Goal: Task Accomplishment & Management: Manage account settings

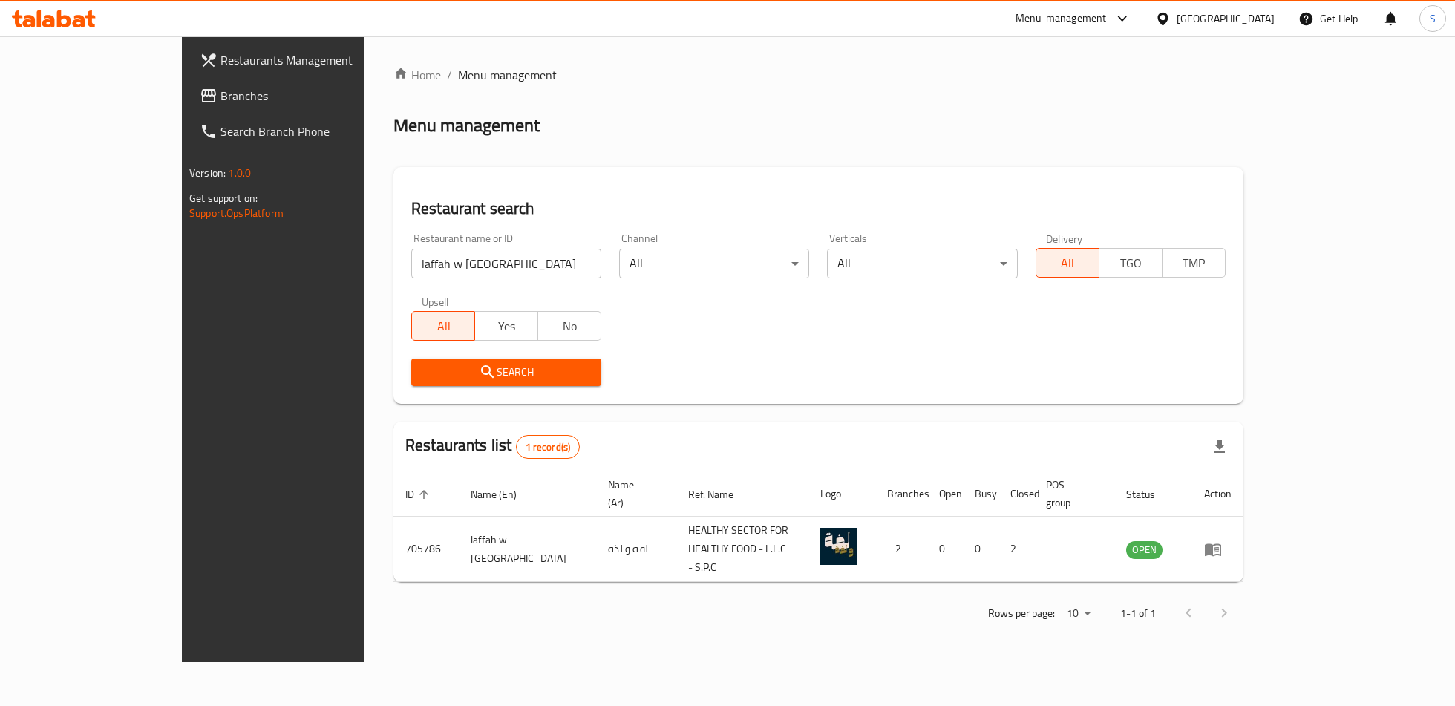
click at [431, 284] on div "Restaurant name or ID laffah w lazzah Restaurant name or ID" at bounding box center [506, 255] width 208 height 63
click at [441, 269] on input "laffah w [GEOGRAPHIC_DATA]" at bounding box center [506, 264] width 190 height 30
paste input "Bright Joolan Cafeteria"
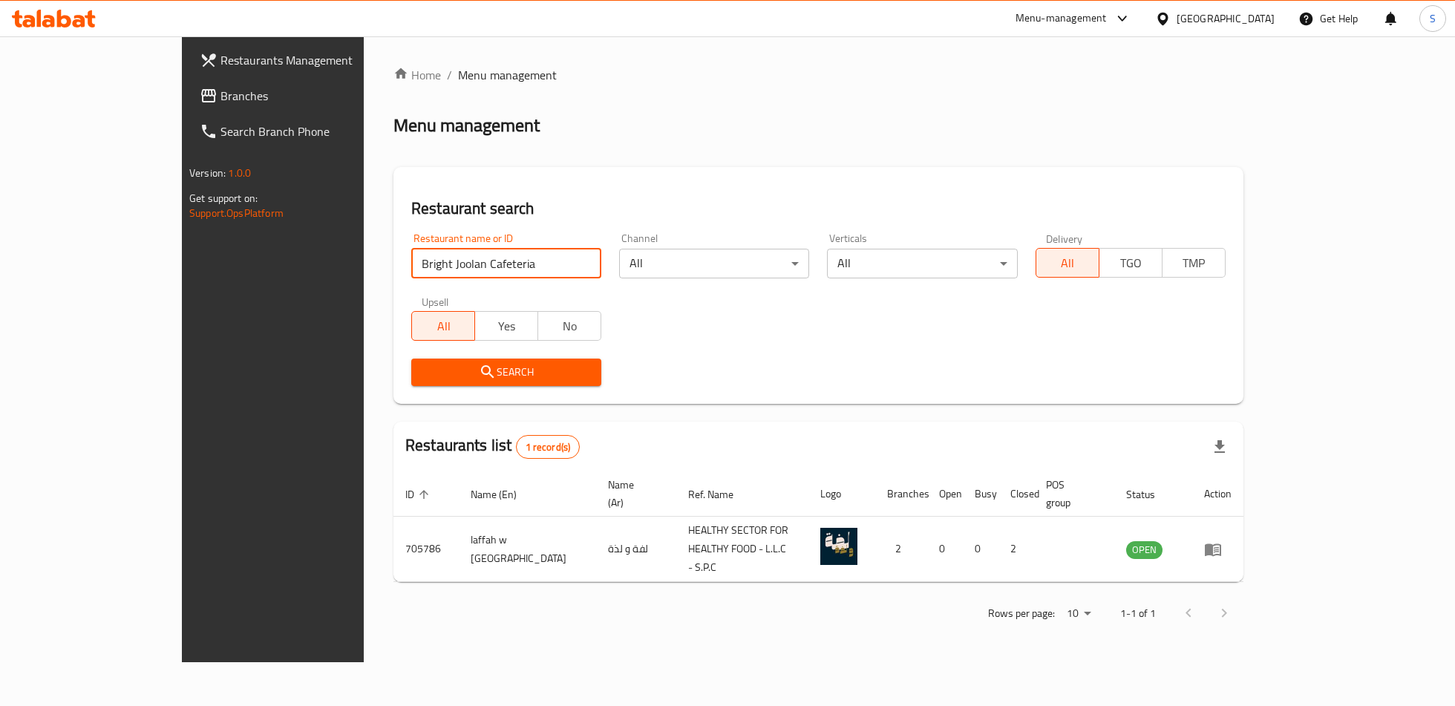
type input "Bright Joolan Cafeteria"
click button "Search" at bounding box center [506, 372] width 190 height 27
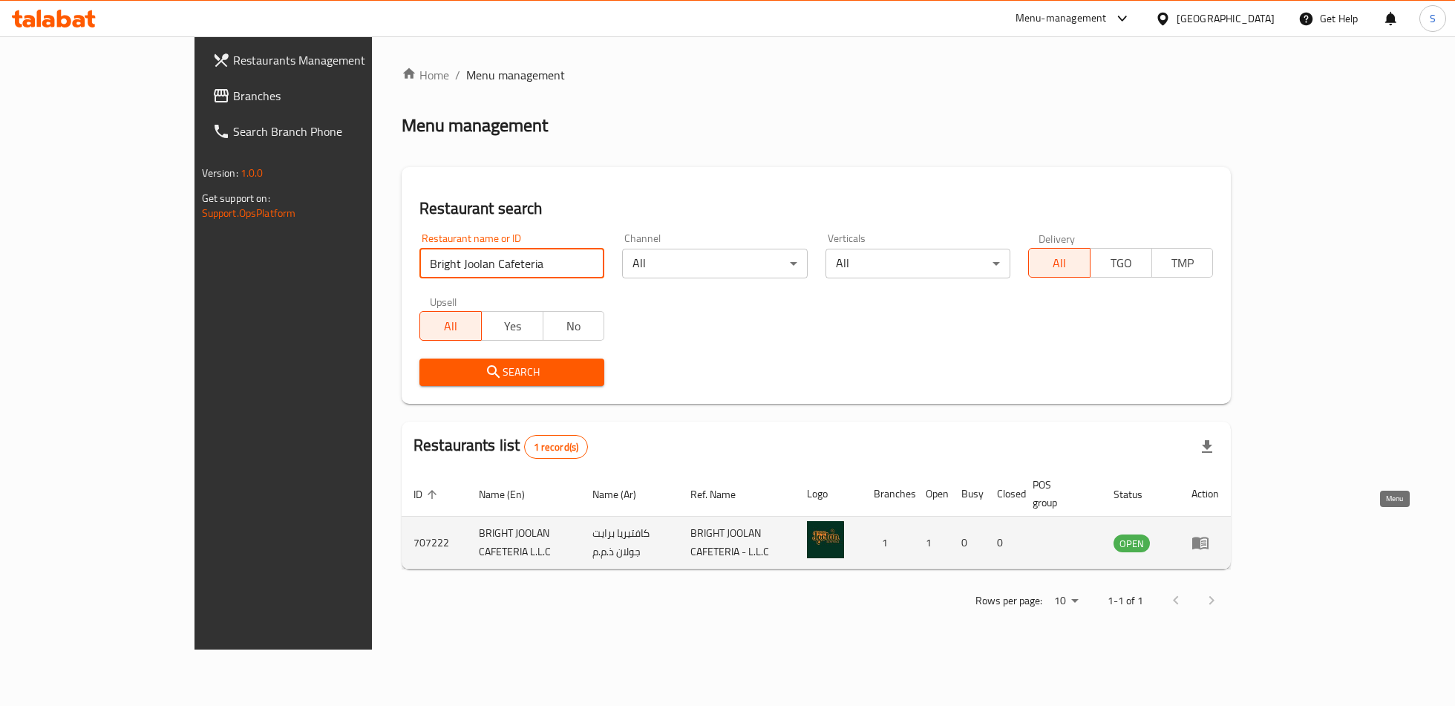
click at [1208, 537] on icon "enhanced table" at bounding box center [1200, 543] width 16 height 13
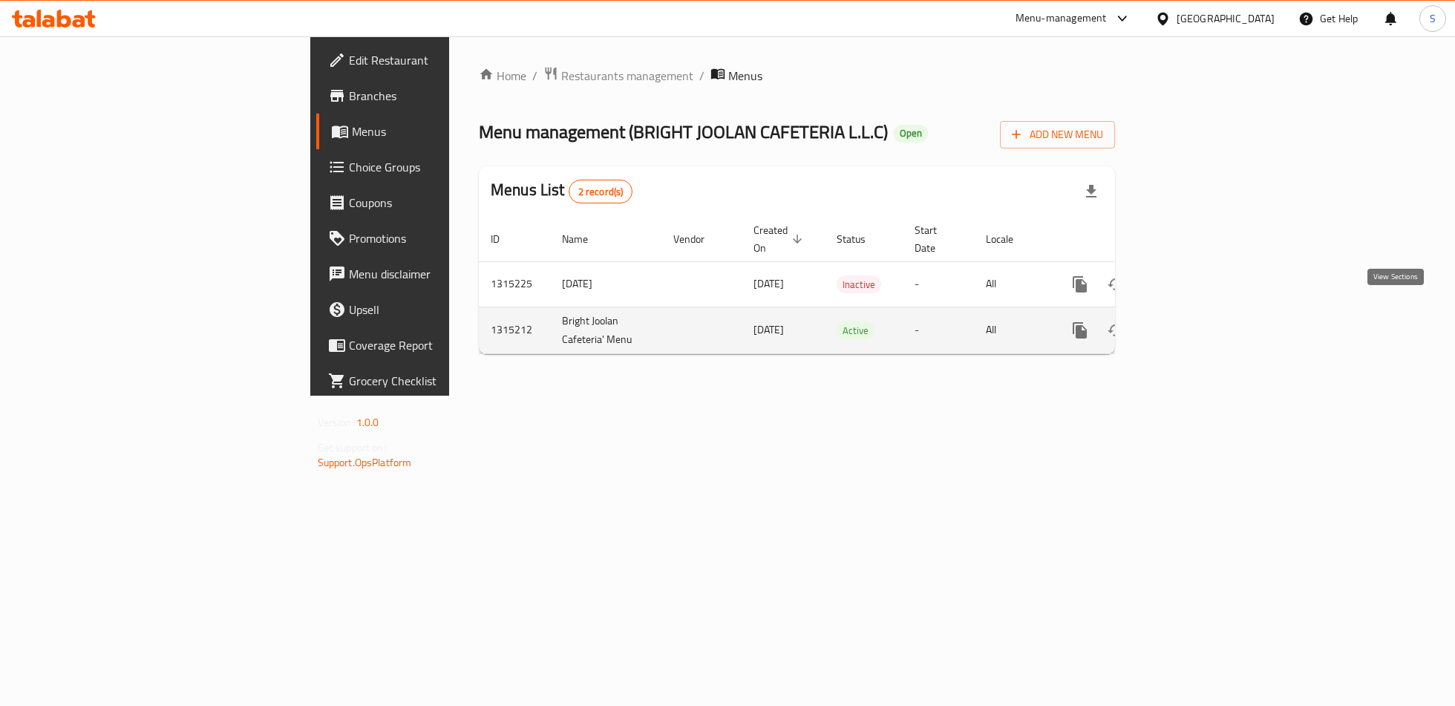
click at [1194, 324] on icon "enhanced table" at bounding box center [1186, 330] width 13 height 13
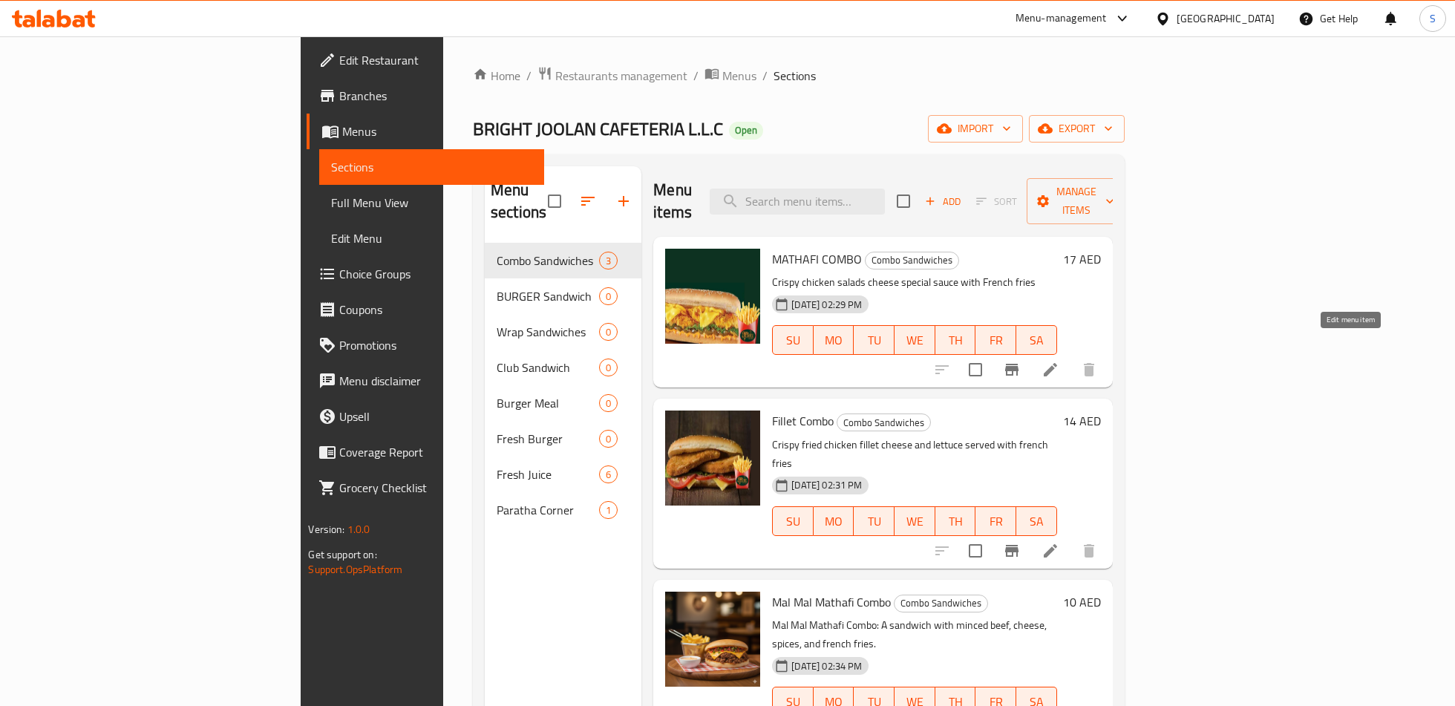
click at [1059, 361] on icon at bounding box center [1050, 370] width 18 height 18
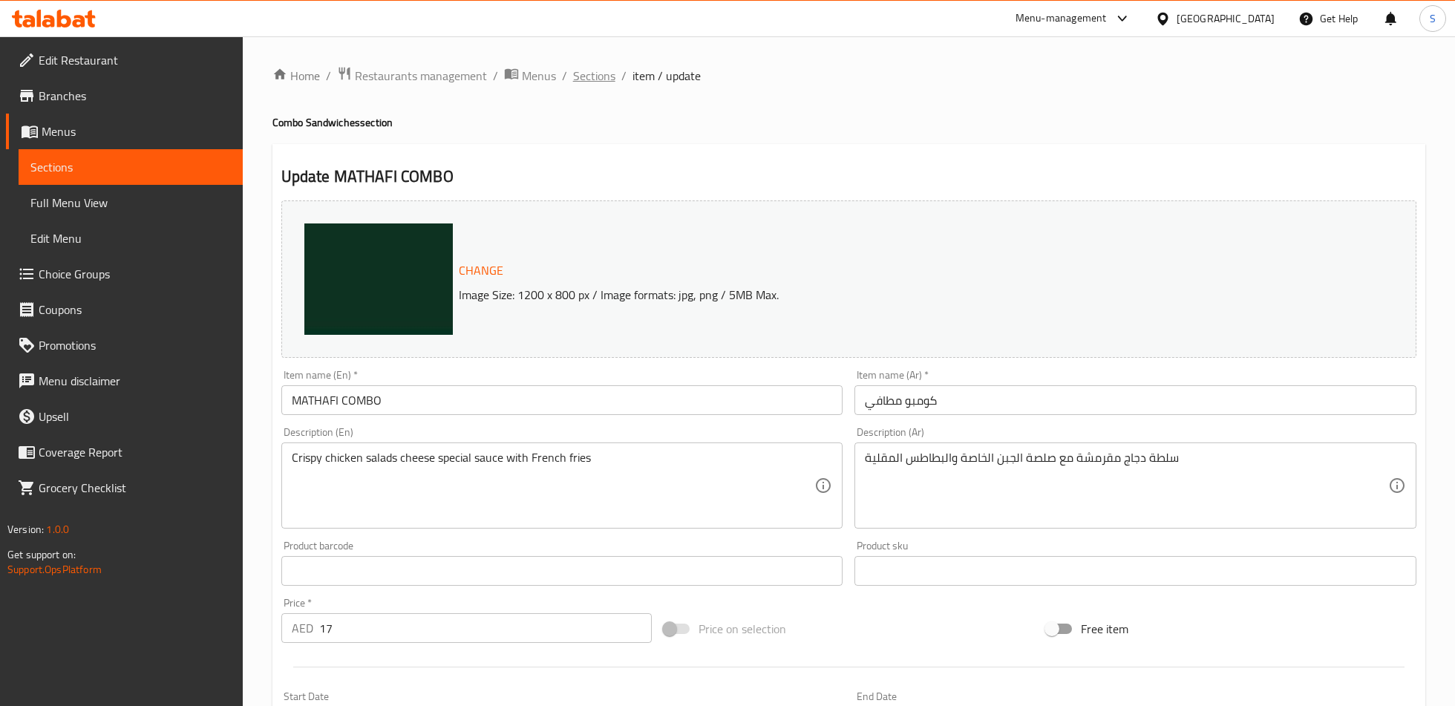
click at [601, 76] on span "Sections" at bounding box center [594, 76] width 42 height 18
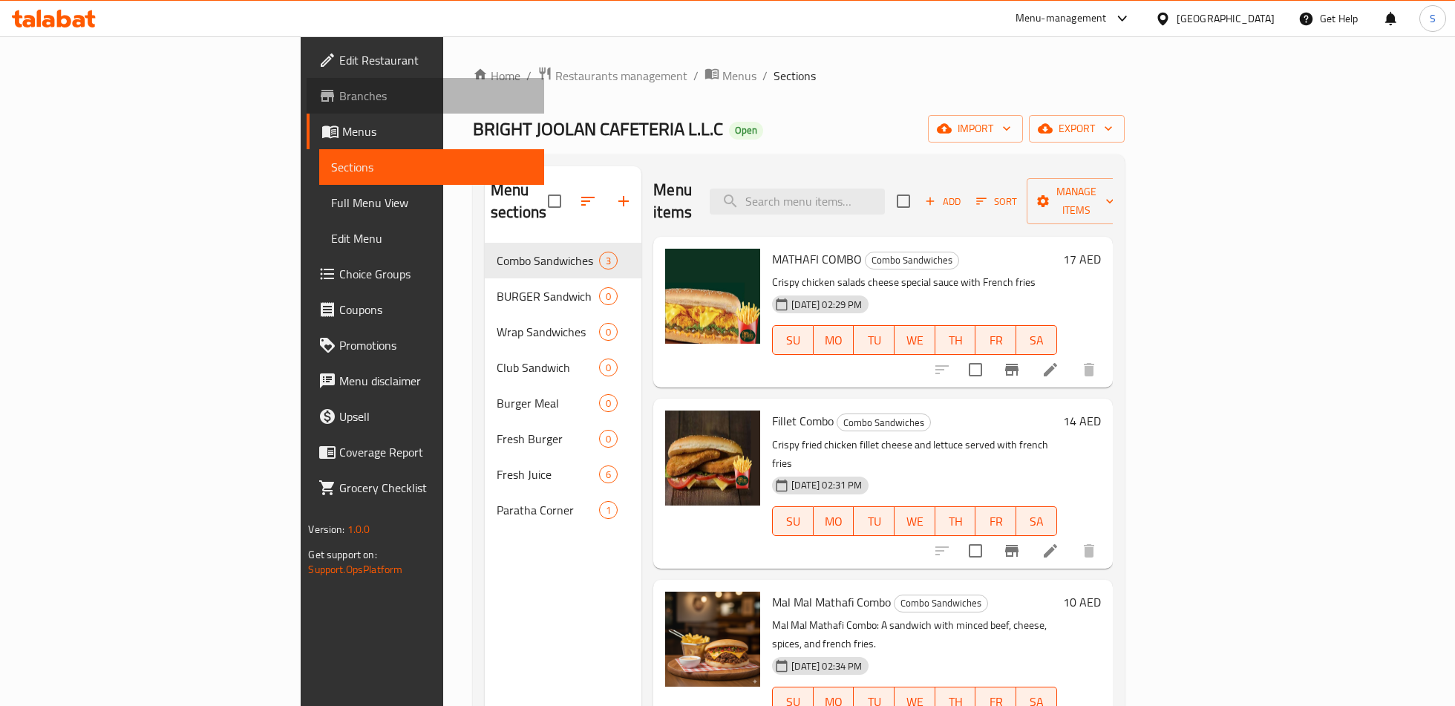
click at [339, 94] on span "Branches" at bounding box center [435, 96] width 192 height 18
